Goal: Navigation & Orientation: Find specific page/section

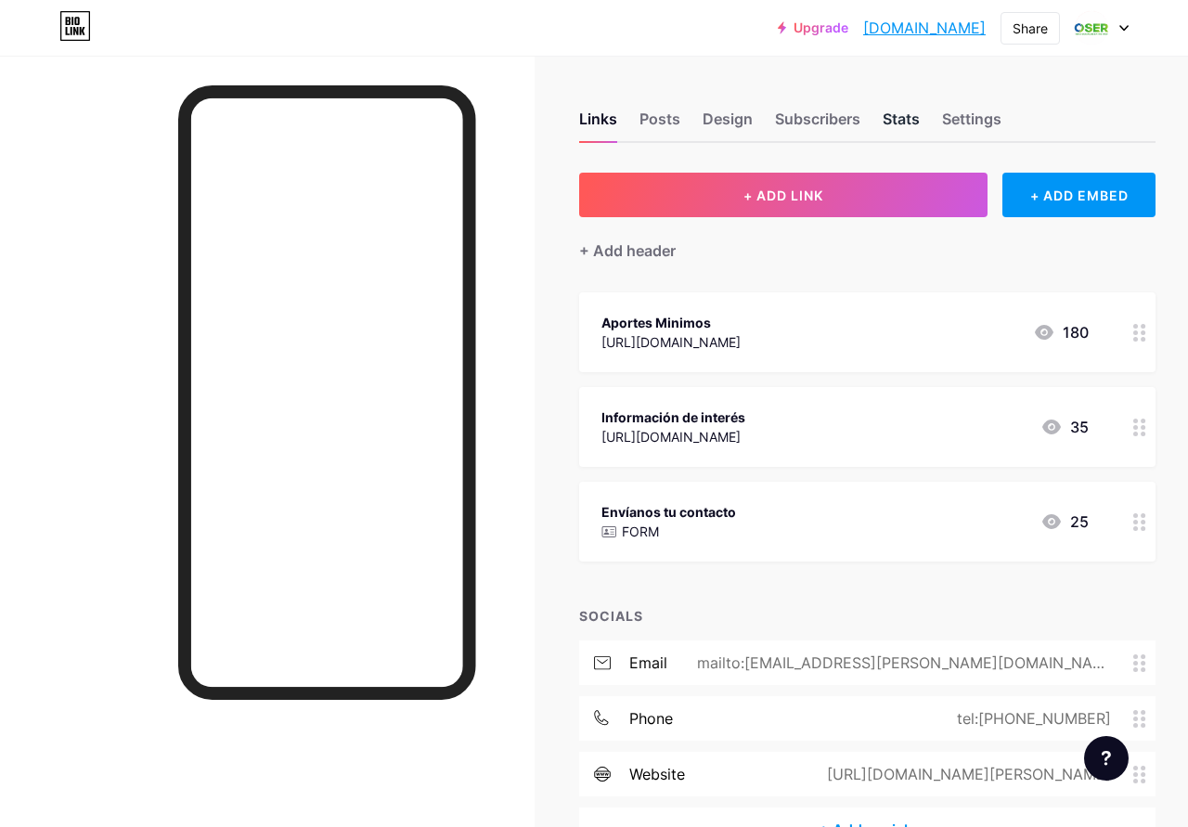
click at [900, 123] on div "Stats" at bounding box center [901, 124] width 37 height 33
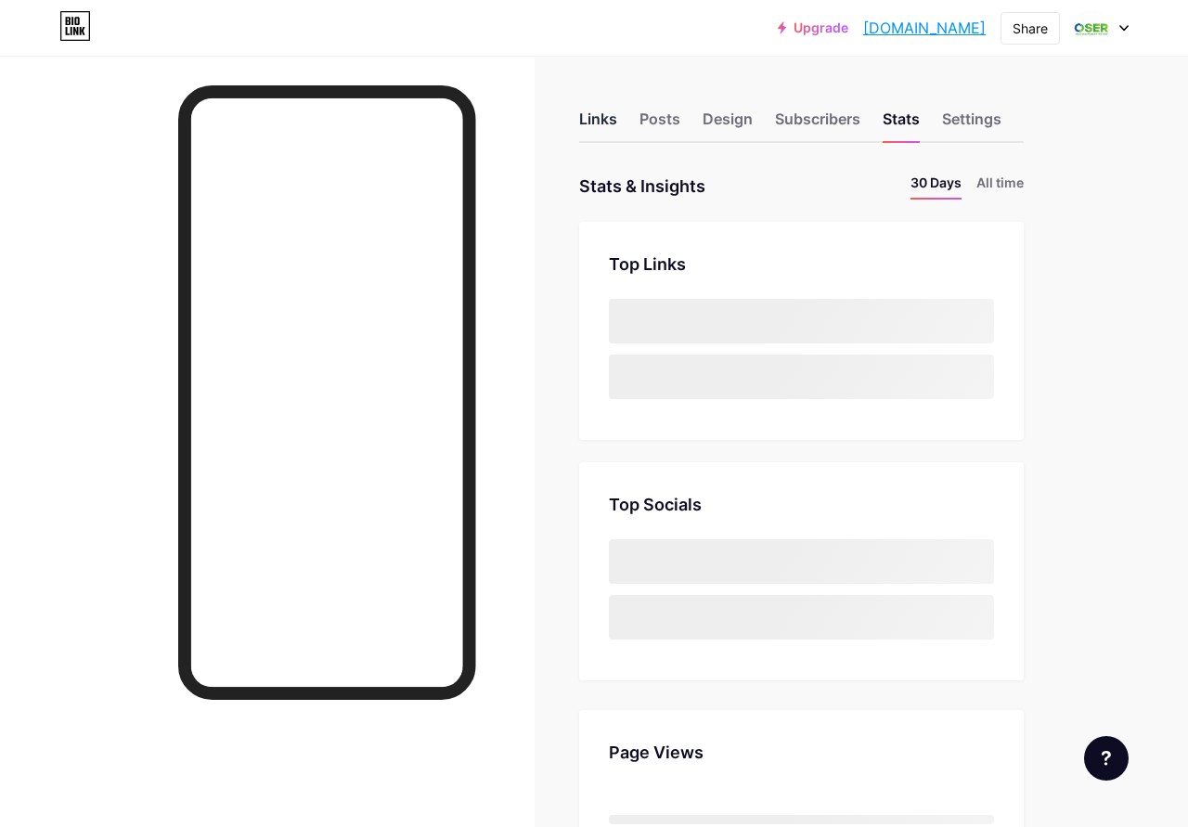
click at [615, 117] on div "Links" at bounding box center [598, 124] width 38 height 33
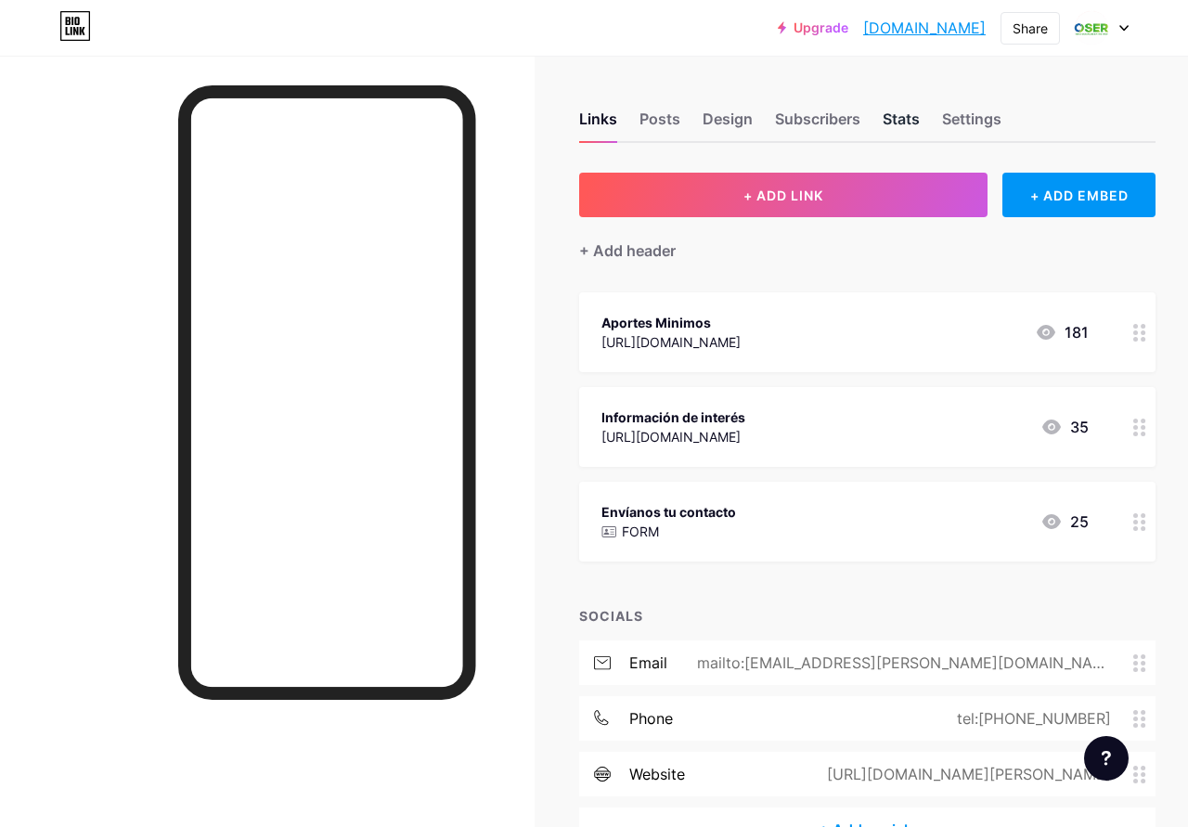
click at [913, 120] on div "Stats" at bounding box center [901, 124] width 37 height 33
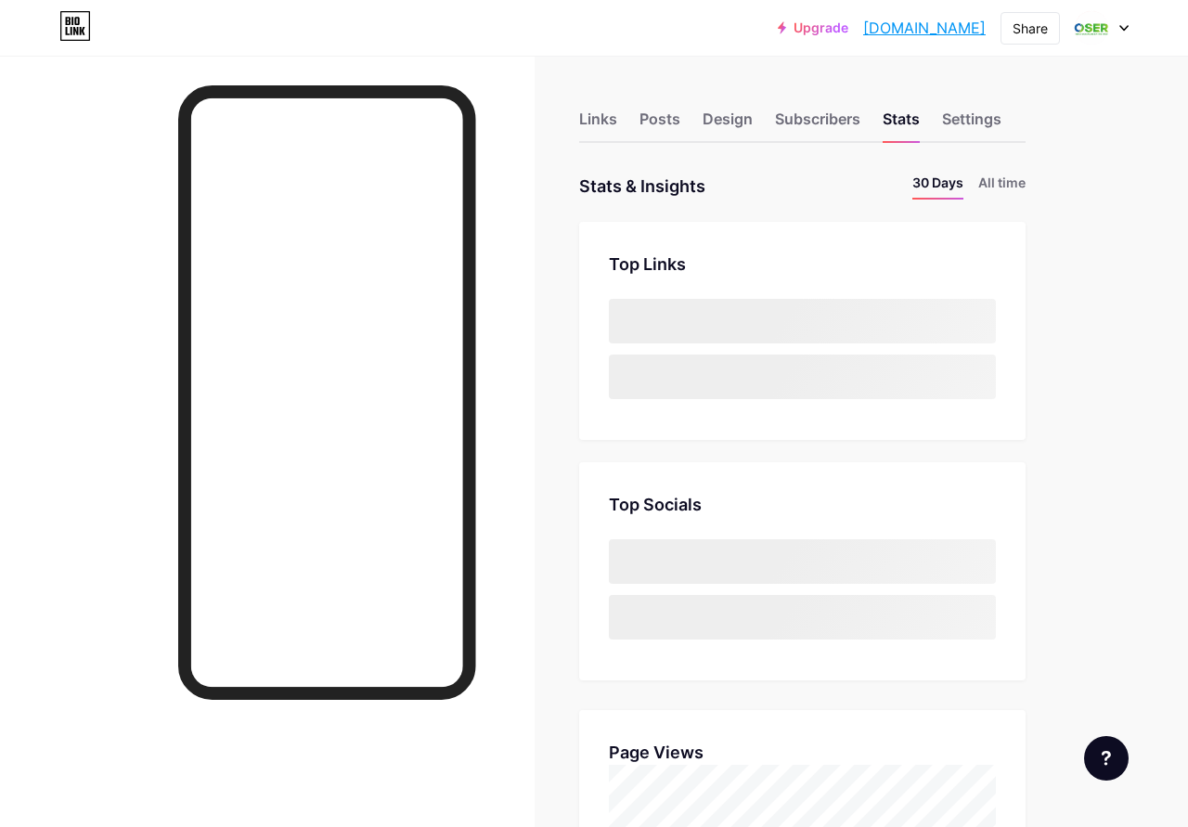
scroll to position [827, 1188]
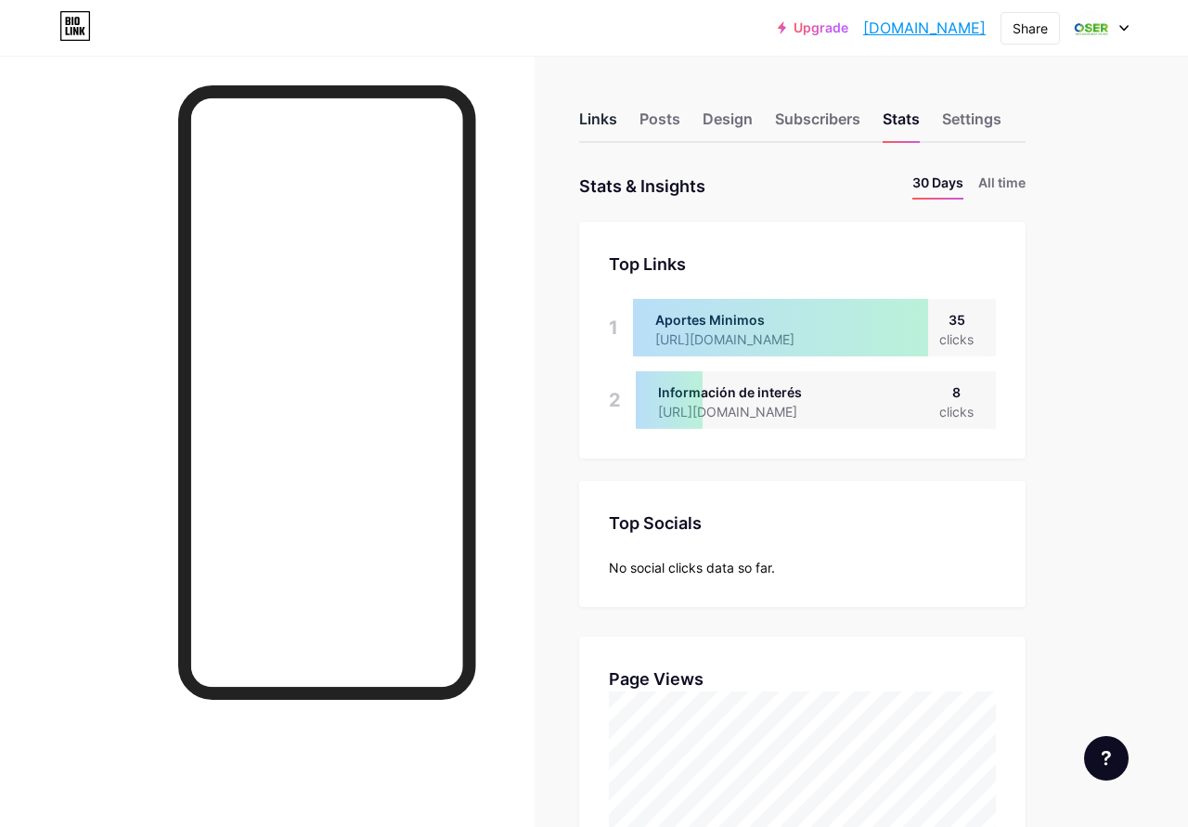
click at [614, 122] on div "Links" at bounding box center [598, 124] width 38 height 33
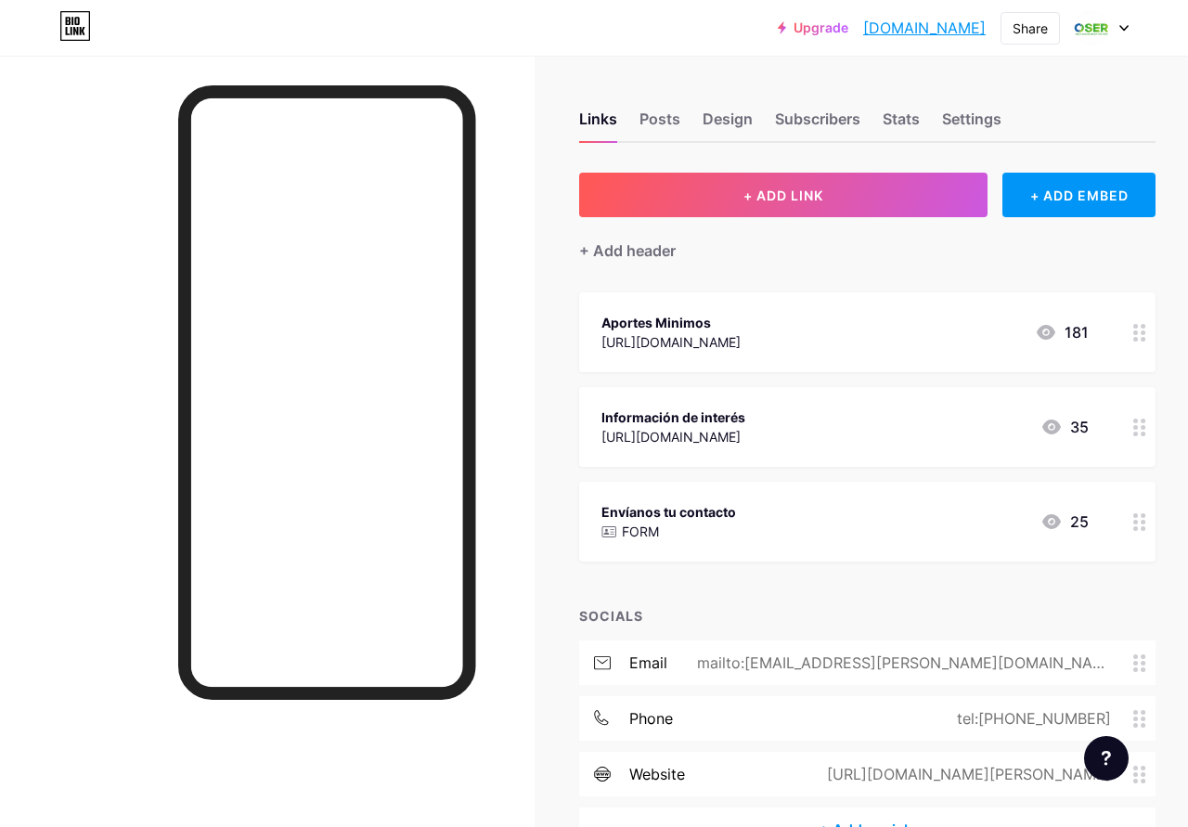
click at [926, 36] on link "[DOMAIN_NAME]" at bounding box center [924, 28] width 123 height 22
